Goal: Information Seeking & Learning: Learn about a topic

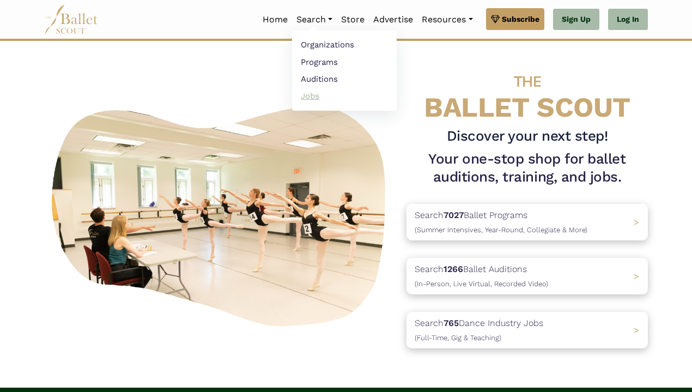
click at [304, 98] on link "Jobs" at bounding box center [344, 95] width 105 height 17
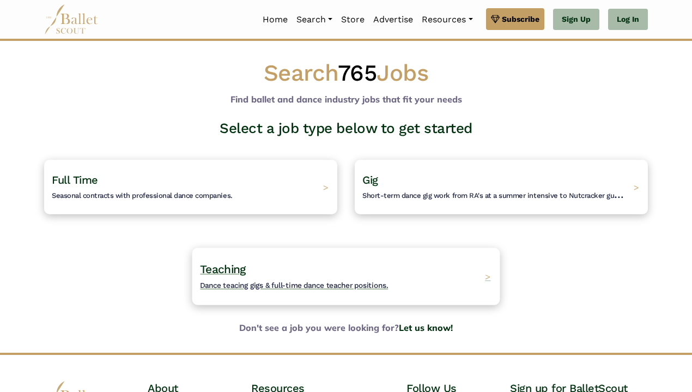
click at [299, 273] on h4 "Teaching Dance teacing gigs & full-time dance teacher positions." at bounding box center [294, 277] width 188 height 30
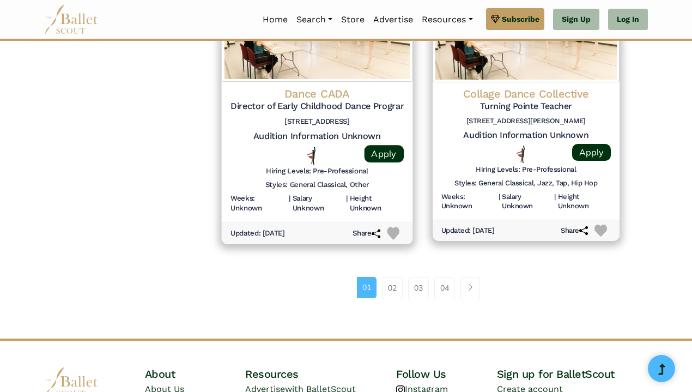
scroll to position [1493, 0]
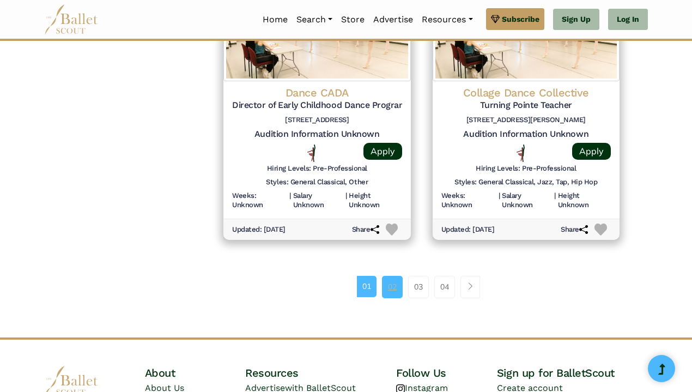
click at [390, 276] on link "02" at bounding box center [392, 287] width 21 height 22
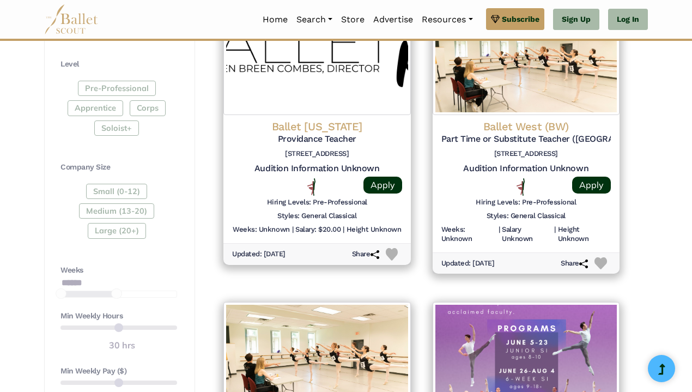
scroll to position [562, 0]
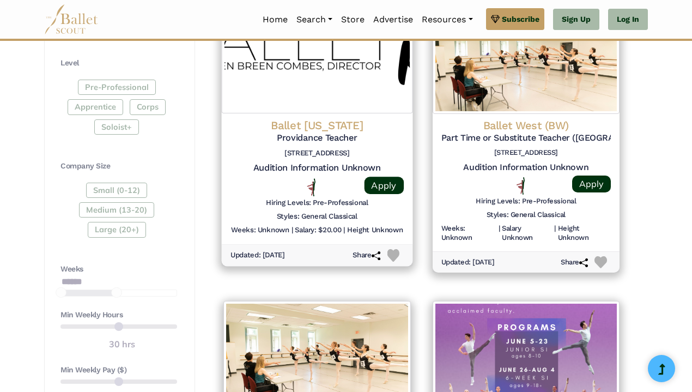
click at [321, 124] on h4 "Ballet [US_STATE]" at bounding box center [317, 125] width 173 height 15
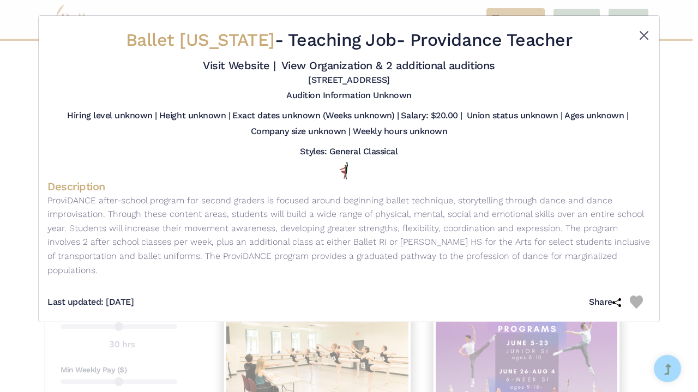
click at [647, 34] on button "Close" at bounding box center [643, 35] width 13 height 13
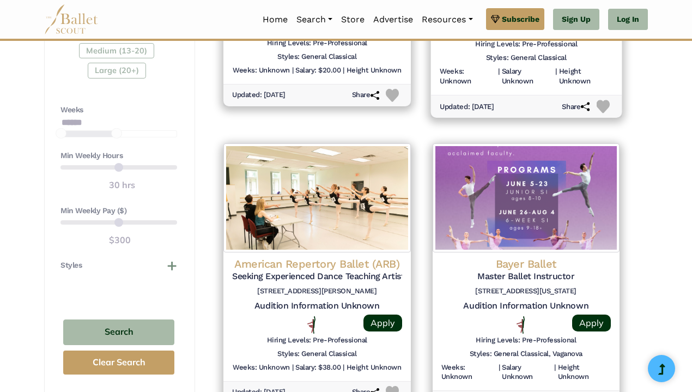
scroll to position [723, 0]
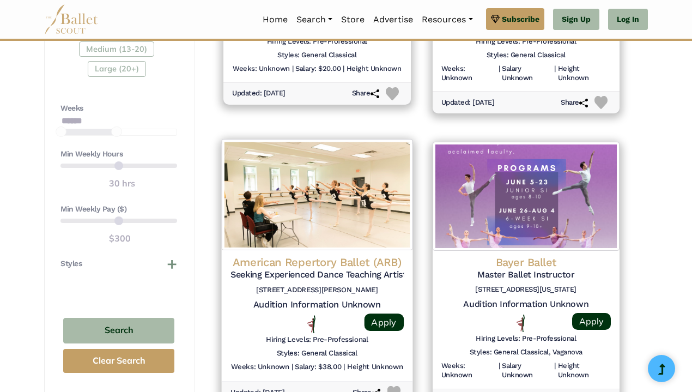
click at [367, 206] on img at bounding box center [317, 195] width 191 height 111
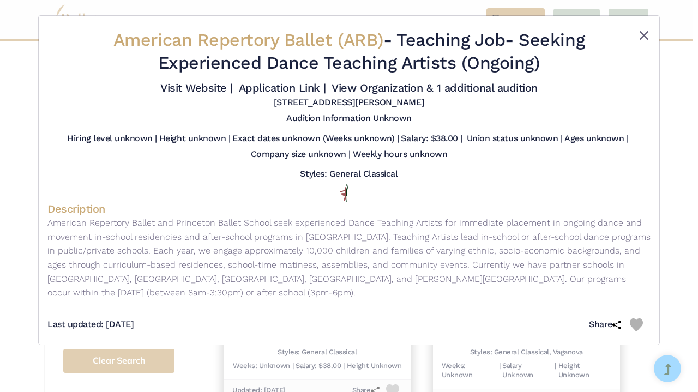
click at [647, 31] on button "Close" at bounding box center [643, 35] width 13 height 13
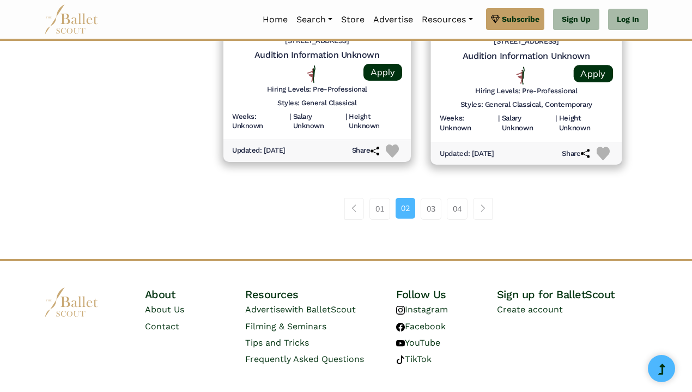
scroll to position [1575, 0]
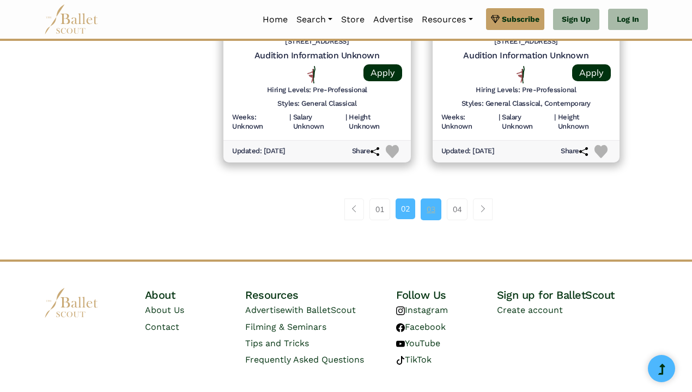
click at [436, 198] on link "03" at bounding box center [431, 209] width 21 height 22
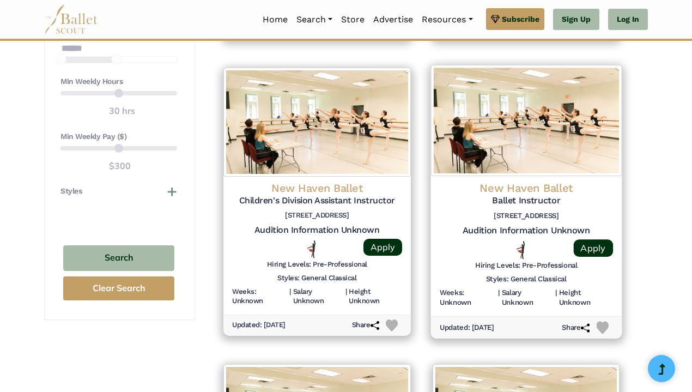
scroll to position [798, 0]
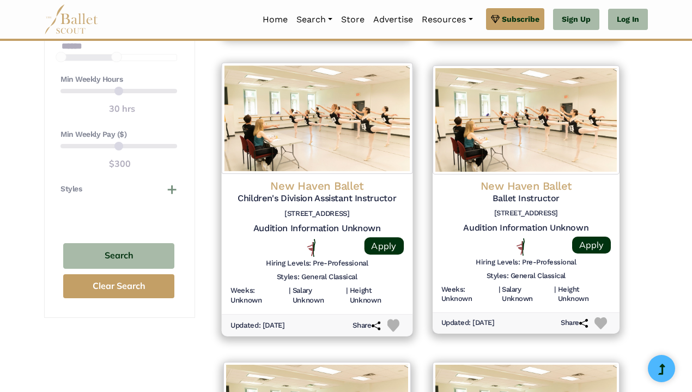
click at [350, 134] on img at bounding box center [317, 118] width 191 height 111
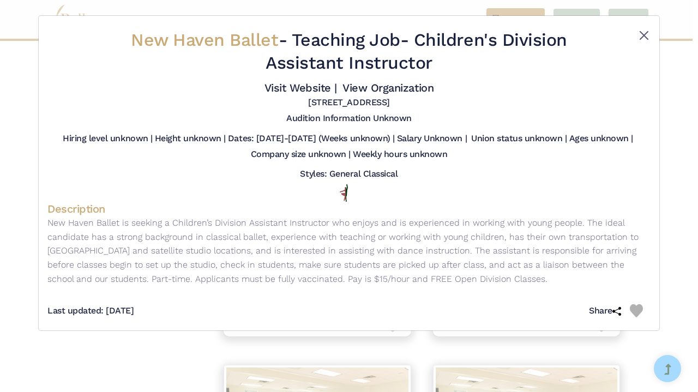
click at [644, 35] on button "Close" at bounding box center [643, 35] width 13 height 13
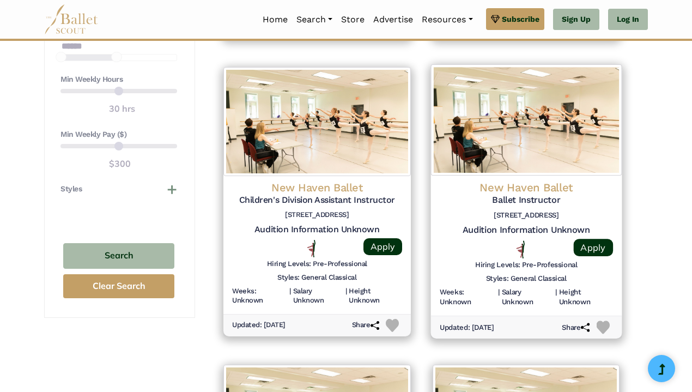
click at [559, 195] on h5 "Ballet Instructor" at bounding box center [525, 200] width 173 height 11
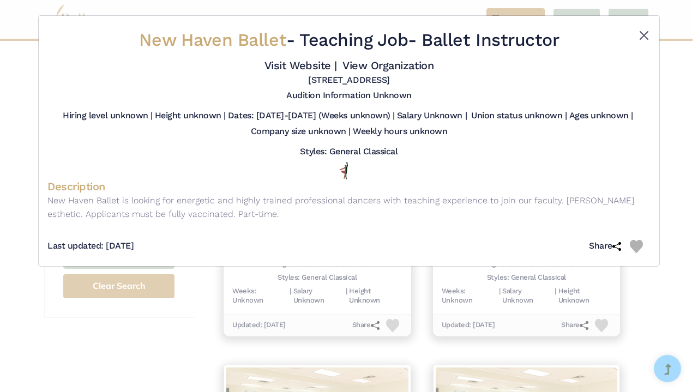
click at [648, 33] on button "Close" at bounding box center [643, 35] width 13 height 13
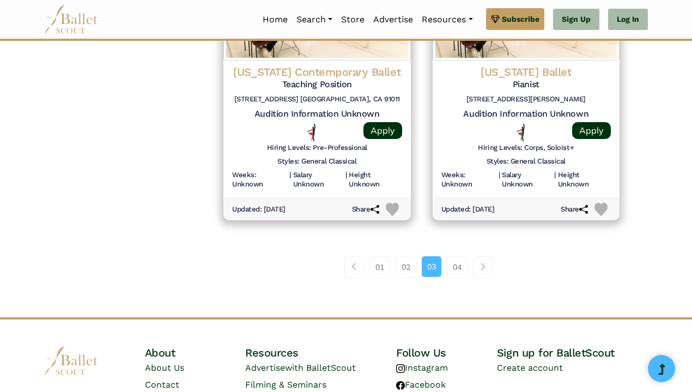
scroll to position [1509, 0]
click at [481, 262] on span "Page navigation example" at bounding box center [483, 266] width 8 height 8
